Goal: Transaction & Acquisition: Purchase product/service

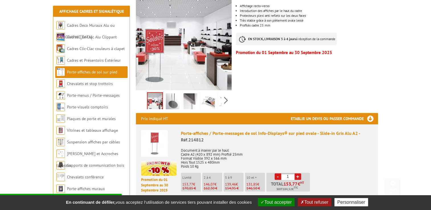
scroll to position [142, 0]
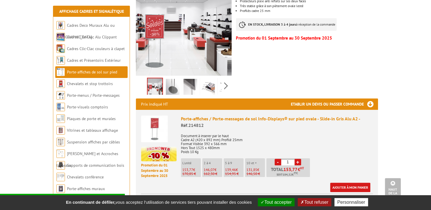
click at [297, 159] on link "+" at bounding box center [297, 162] width 7 height 7
click at [277, 159] on link "-" at bounding box center [277, 162] width 7 height 7
click at [298, 159] on link "+" at bounding box center [297, 162] width 7 height 7
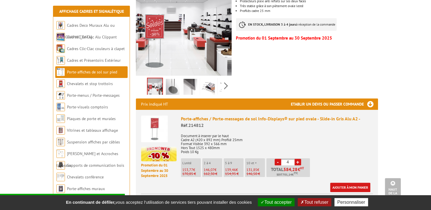
click at [298, 159] on link "+" at bounding box center [297, 162] width 7 height 7
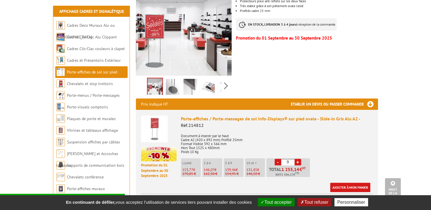
click at [298, 159] on link "+" at bounding box center [297, 162] width 7 height 7
click at [297, 159] on link "+" at bounding box center [297, 162] width 7 height 7
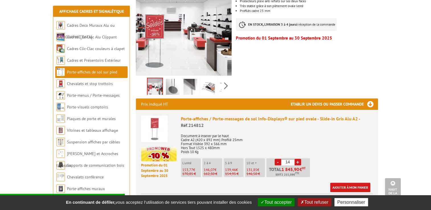
click at [297, 159] on link "+" at bounding box center [297, 162] width 7 height 7
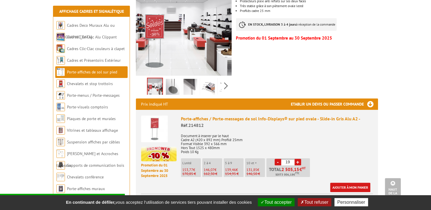
click at [297, 159] on link "+" at bounding box center [297, 162] width 7 height 7
type input "20"
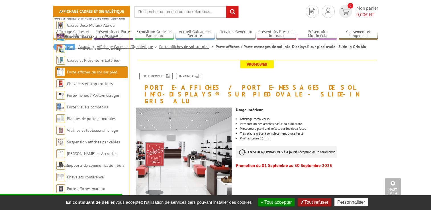
scroll to position [0, 0]
